Goal: Information Seeking & Learning: Learn about a topic

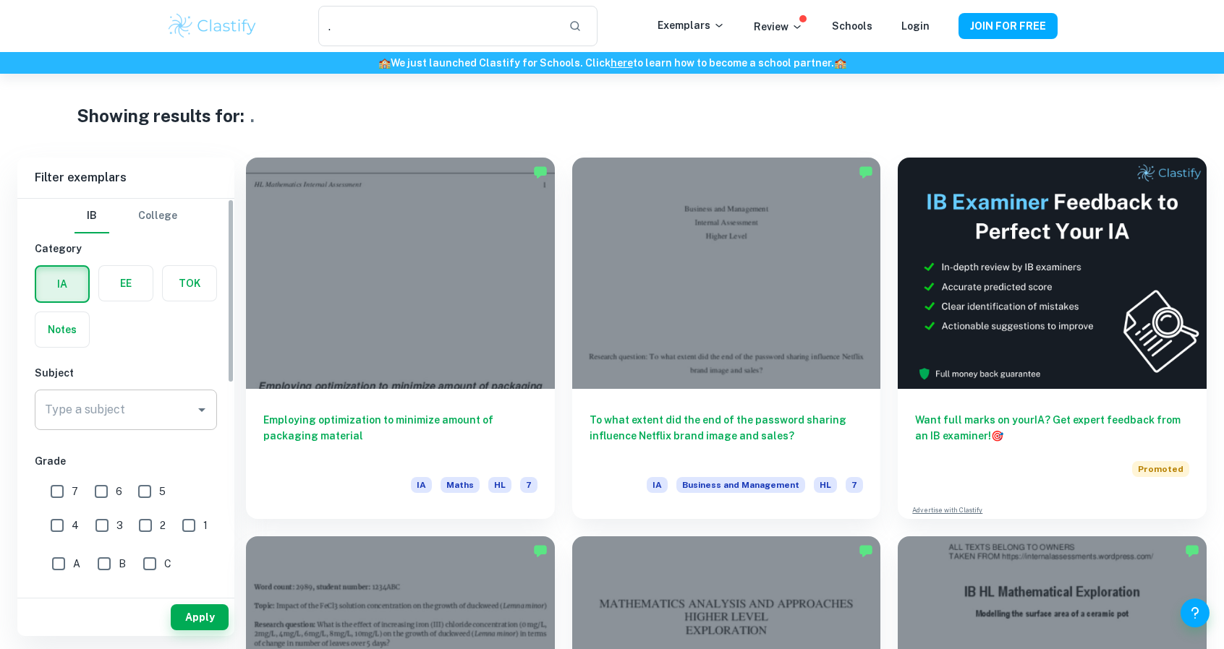
click at [148, 429] on div "Type a subject" at bounding box center [126, 410] width 182 height 41
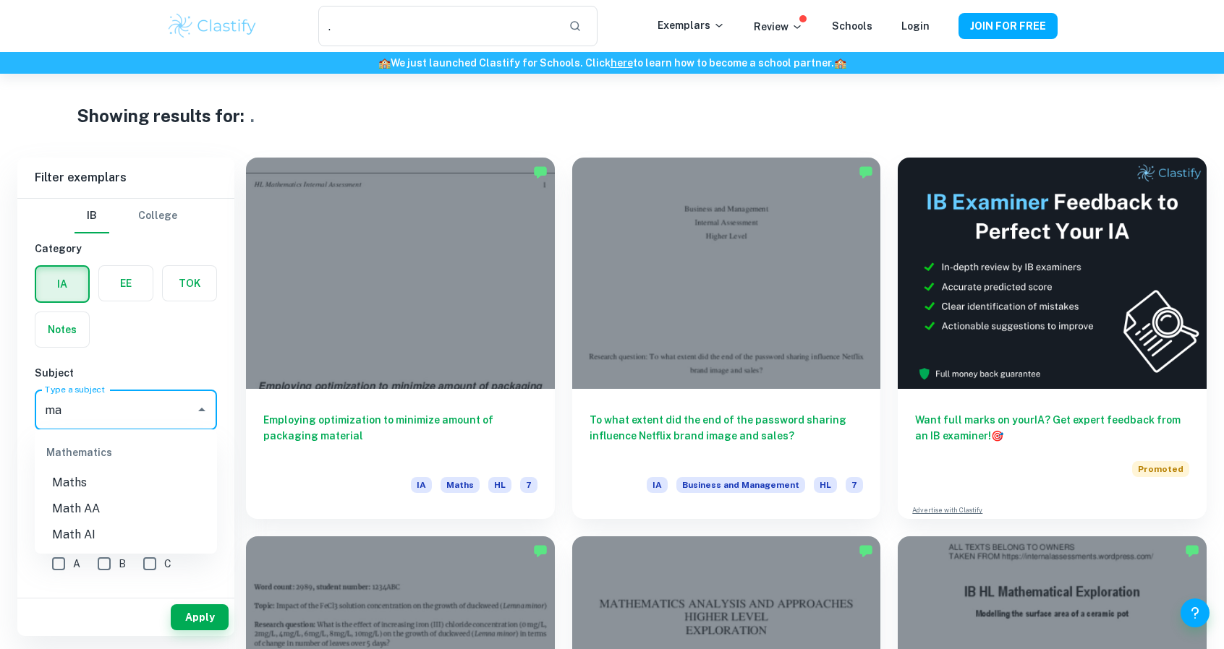
type input "m"
click at [120, 485] on li "Math AI" at bounding box center [126, 483] width 182 height 26
type input "Math AI"
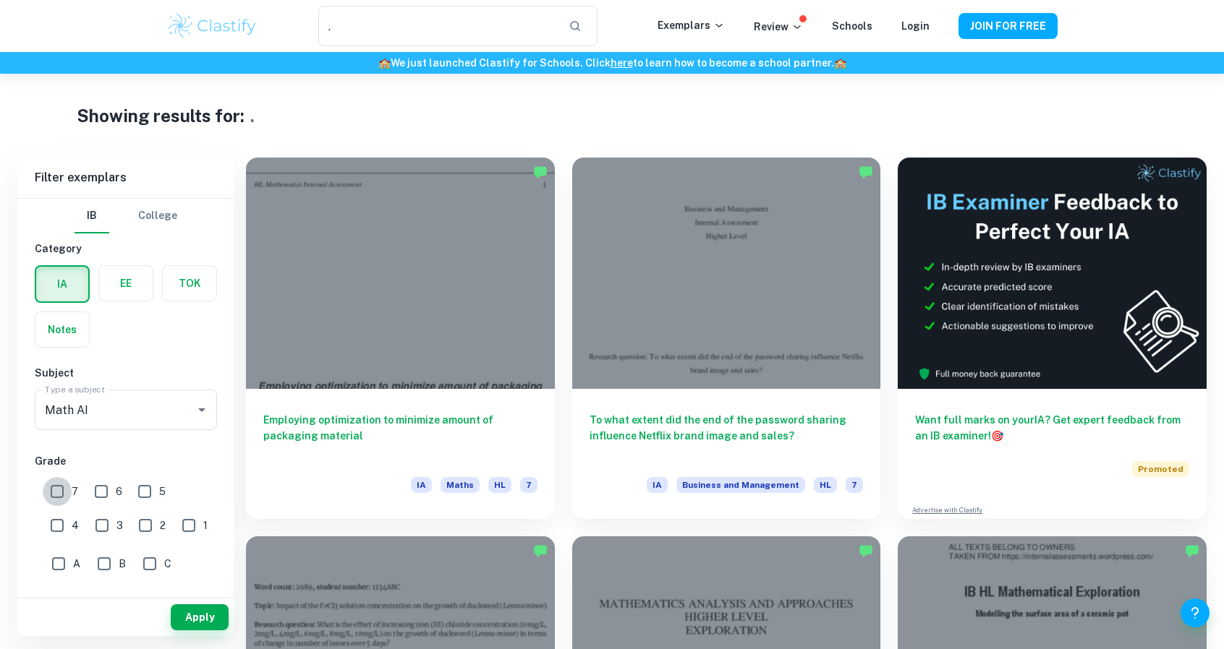
click at [64, 498] on input "7" at bounding box center [57, 491] width 29 height 29
checkbox input "true"
click at [191, 617] on button "Apply" at bounding box center [200, 618] width 58 height 26
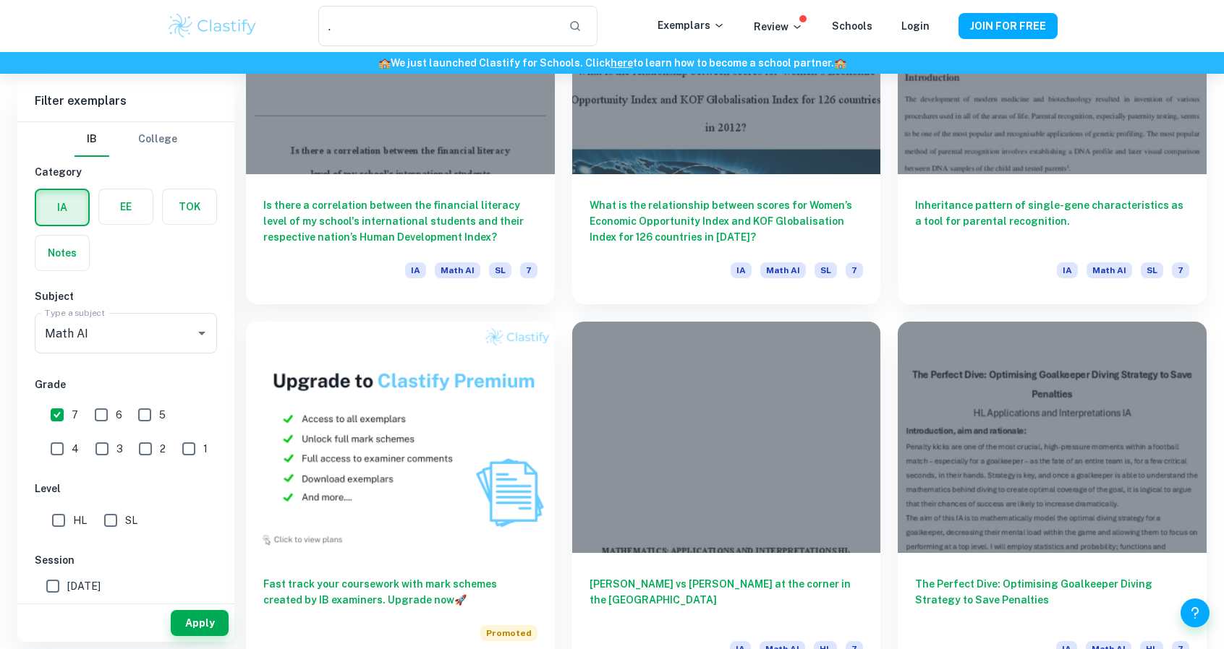
scroll to position [595, 0]
click at [70, 520] on input "HL" at bounding box center [58, 520] width 29 height 29
checkbox input "true"
click at [203, 623] on button "Apply" at bounding box center [200, 623] width 58 height 26
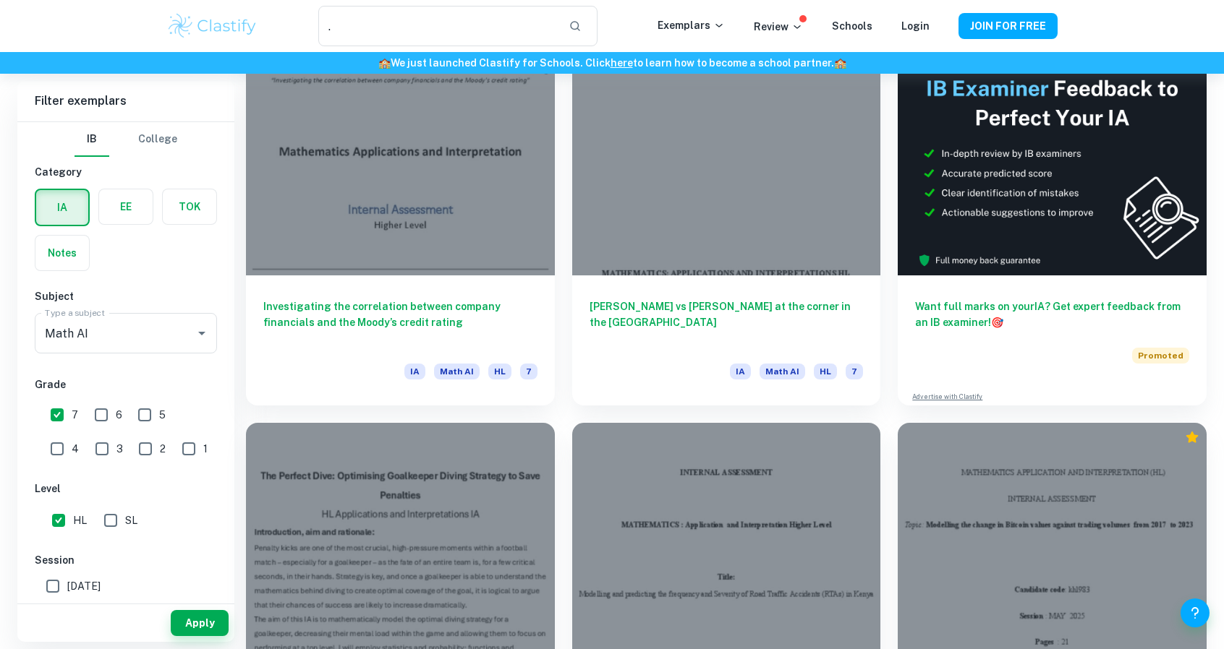
scroll to position [114, 0]
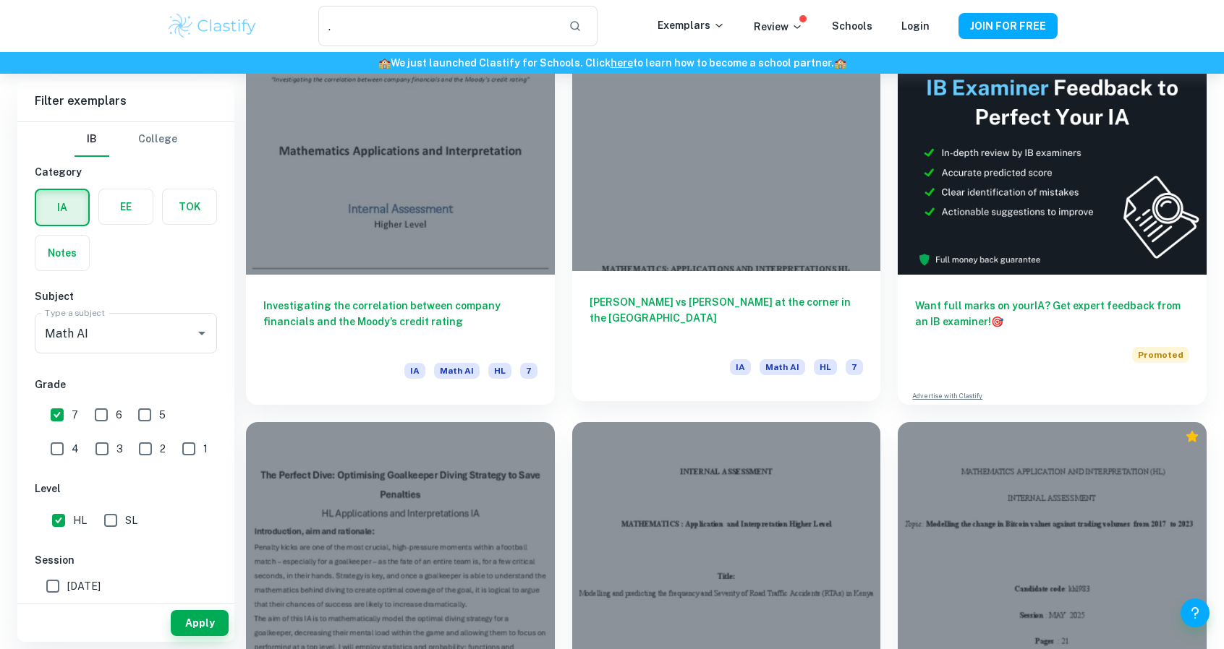
click at [674, 222] on div at bounding box center [726, 155] width 309 height 231
